Goal: Task Accomplishment & Management: Manage account settings

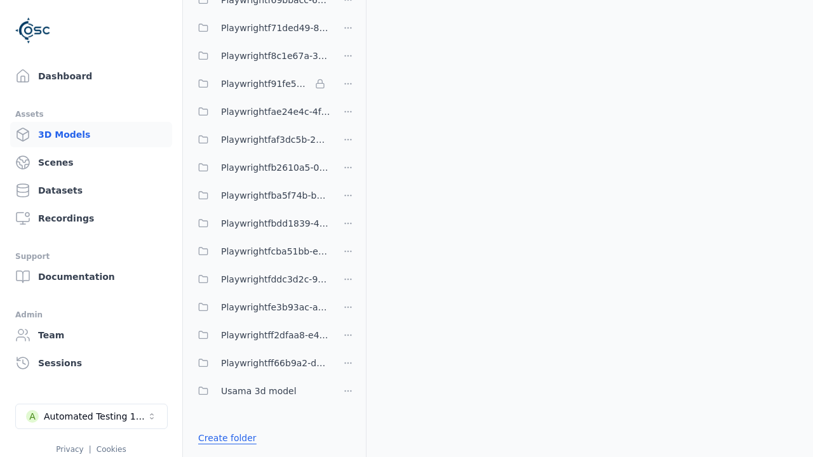
click at [227, 438] on link "Create folder" at bounding box center [227, 438] width 58 height 13
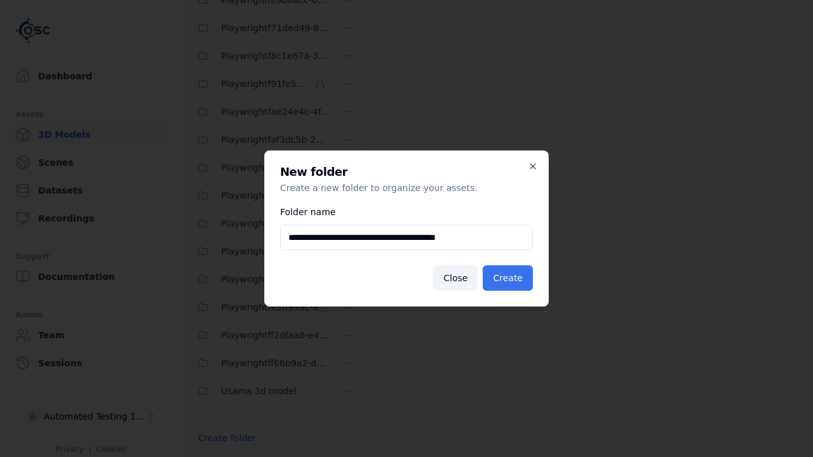
type input "**********"
click at [507, 278] on button "Create" at bounding box center [508, 277] width 50 height 25
